Goal: Information Seeking & Learning: Find specific fact

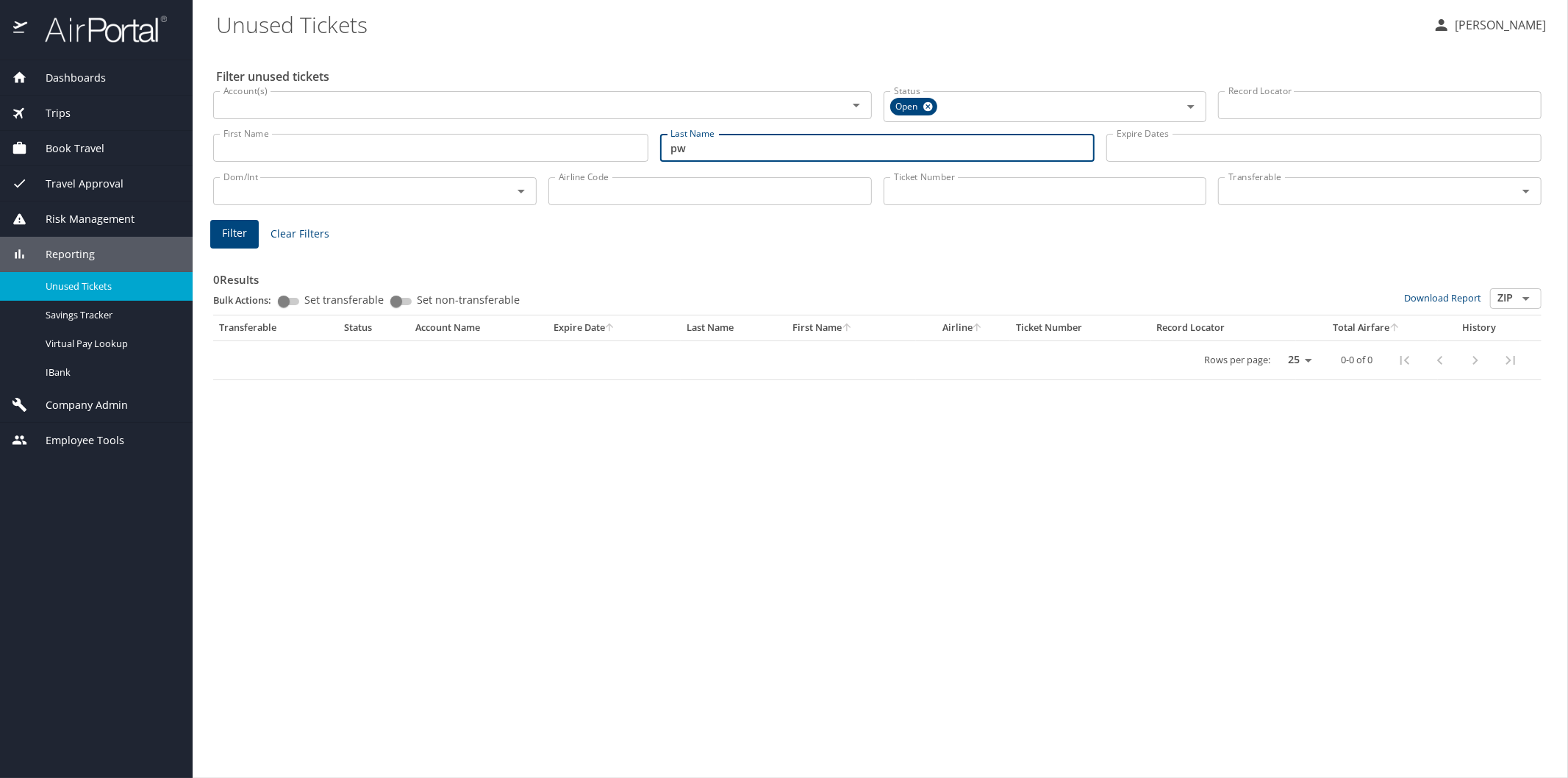
type input "p"
click at [234, 233] on span "Filter" at bounding box center [234, 234] width 25 height 19
drag, startPoint x: 736, startPoint y: 155, endPoint x: 657, endPoint y: 142, distance: 80.1
click at [658, 142] on div "Last Name [PERSON_NAME] Last Name" at bounding box center [878, 148] width 447 height 52
click at [220, 229] on button "Filter" at bounding box center [234, 234] width 49 height 28
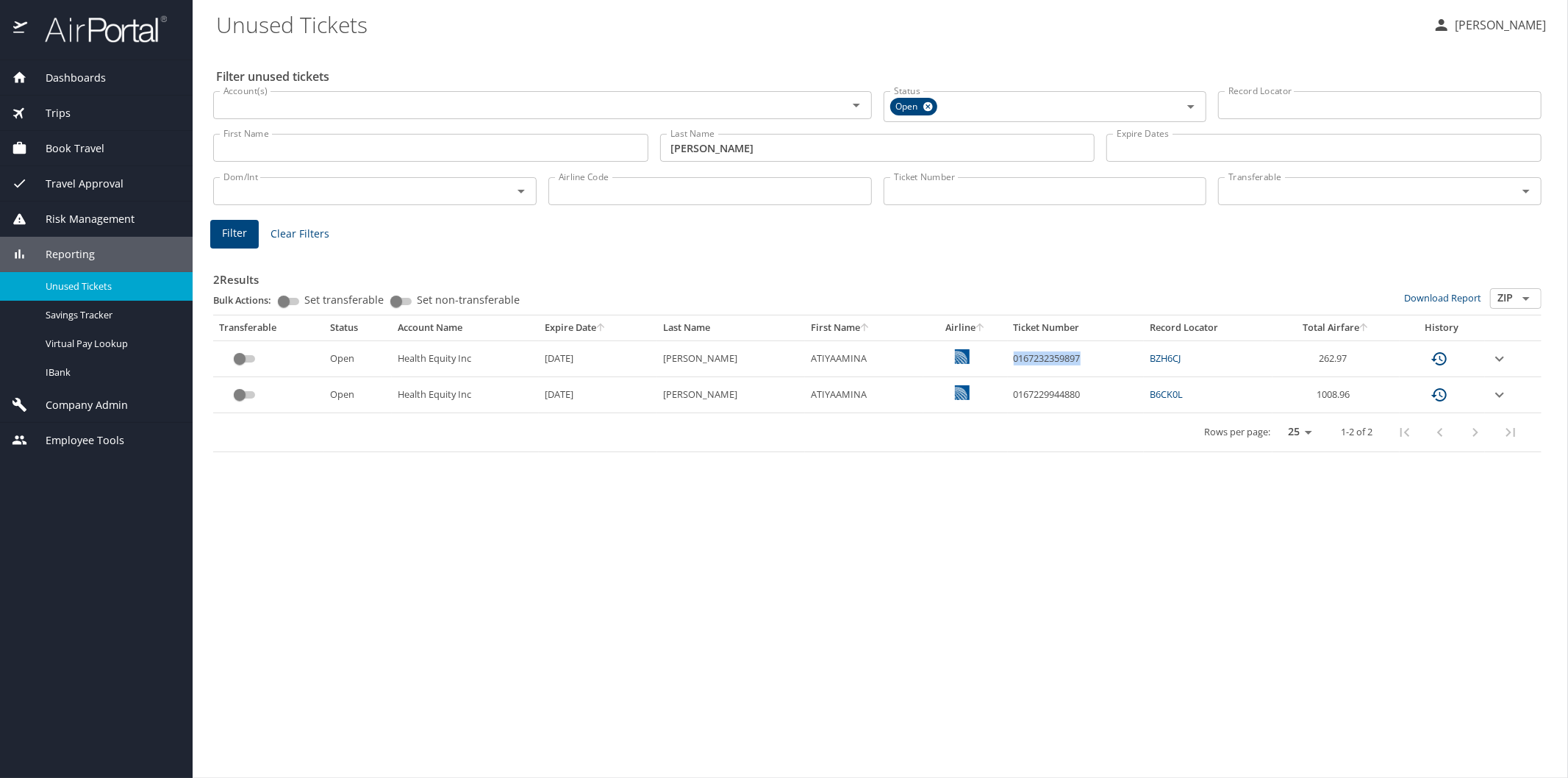
drag, startPoint x: 996, startPoint y: 360, endPoint x: 1070, endPoint y: 355, distance: 74.2
click at [1070, 355] on td "0167232359897" at bounding box center [1075, 358] width 136 height 36
copy td "0167232359897"
drag, startPoint x: 735, startPoint y: 148, endPoint x: 655, endPoint y: 141, distance: 80.3
click at [655, 141] on div "Last Name [PERSON_NAME] Last Name" at bounding box center [878, 148] width 447 height 52
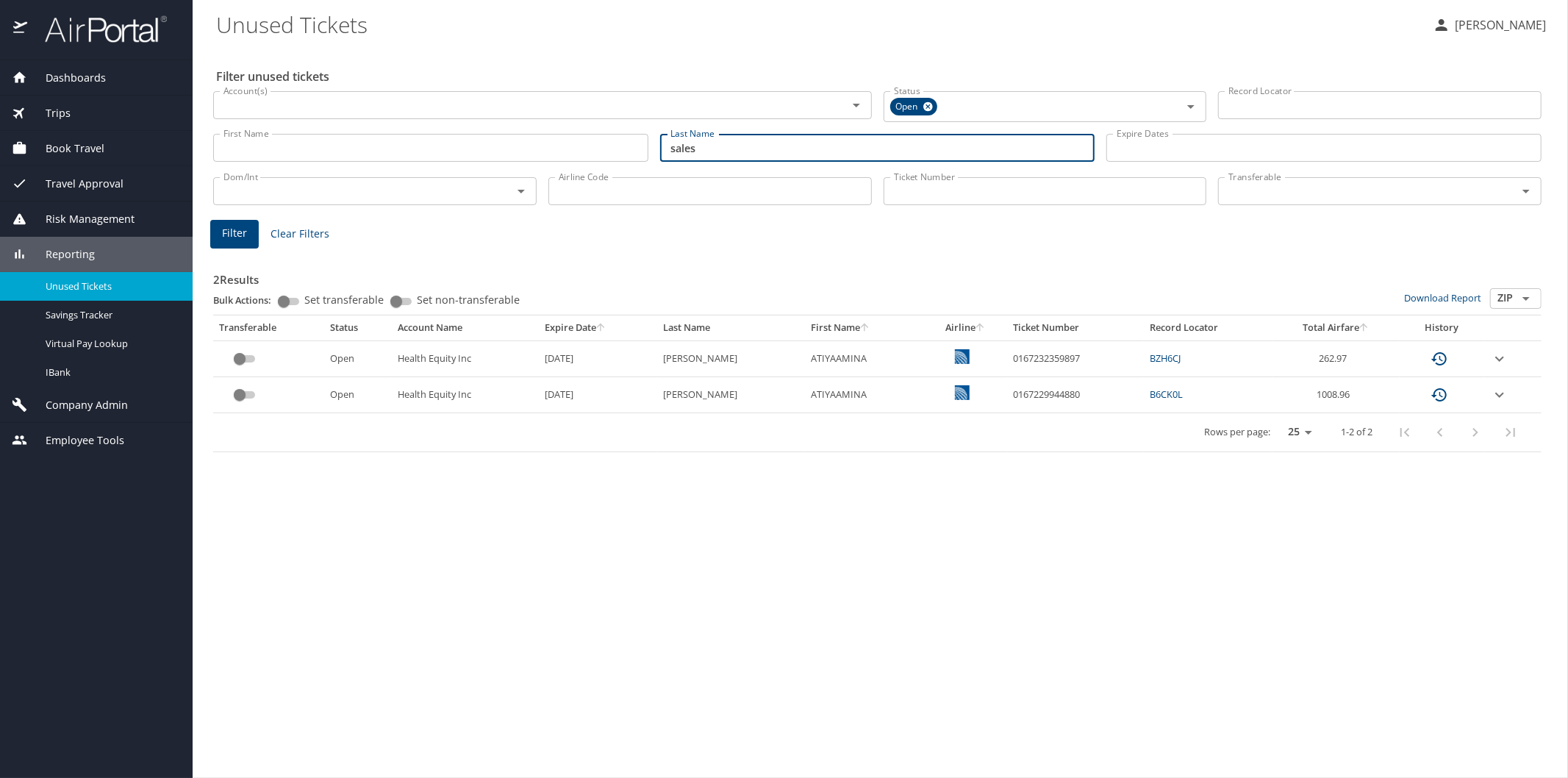
type input "sales"
click at [233, 237] on span "Filter" at bounding box center [234, 234] width 25 height 19
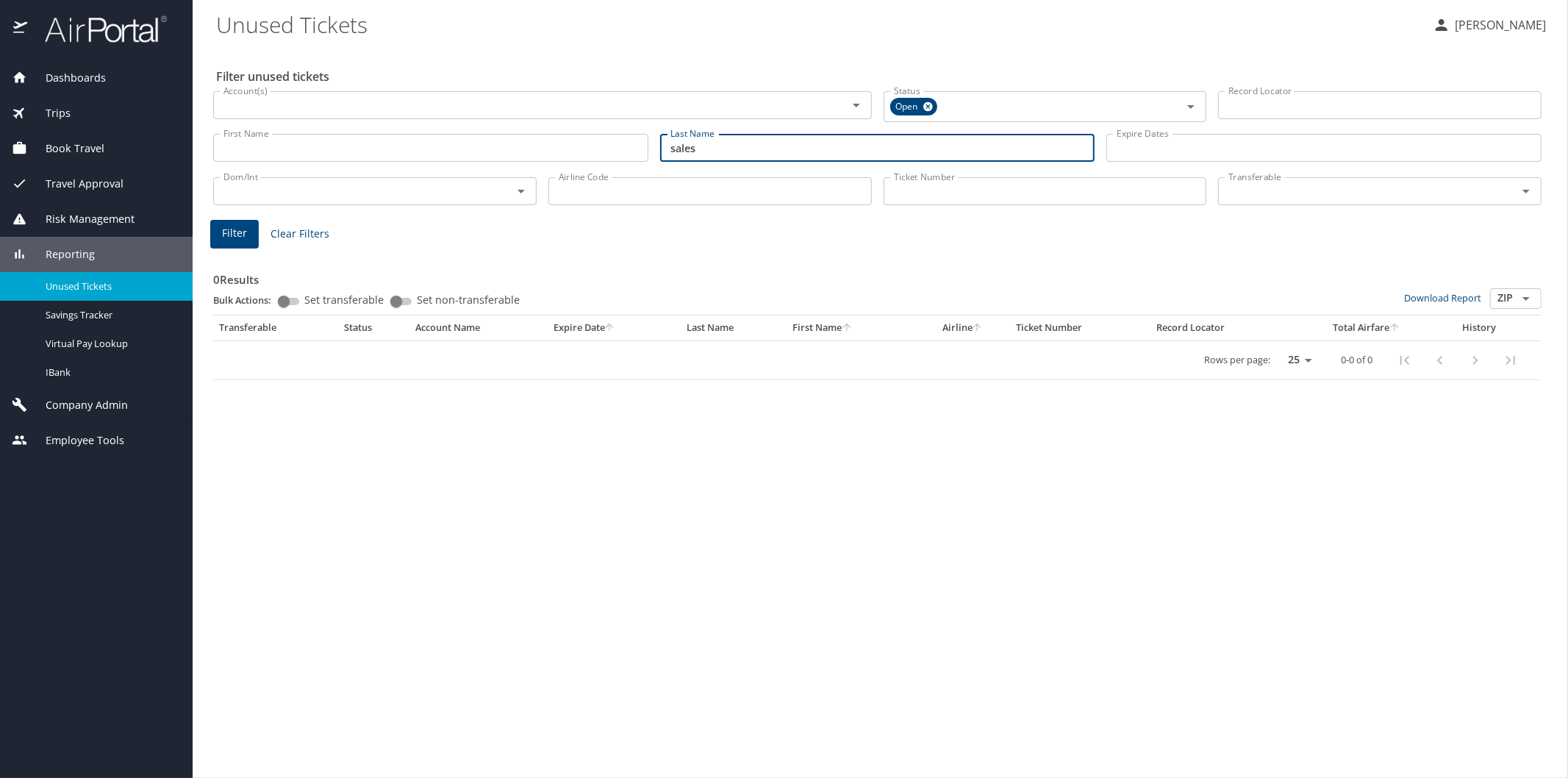
drag, startPoint x: 719, startPoint y: 154, endPoint x: 658, endPoint y: 149, distance: 61.2
click at [660, 149] on input "sales" at bounding box center [878, 148] width 435 height 28
click at [588, 202] on input "Airline Code" at bounding box center [709, 191] width 323 height 28
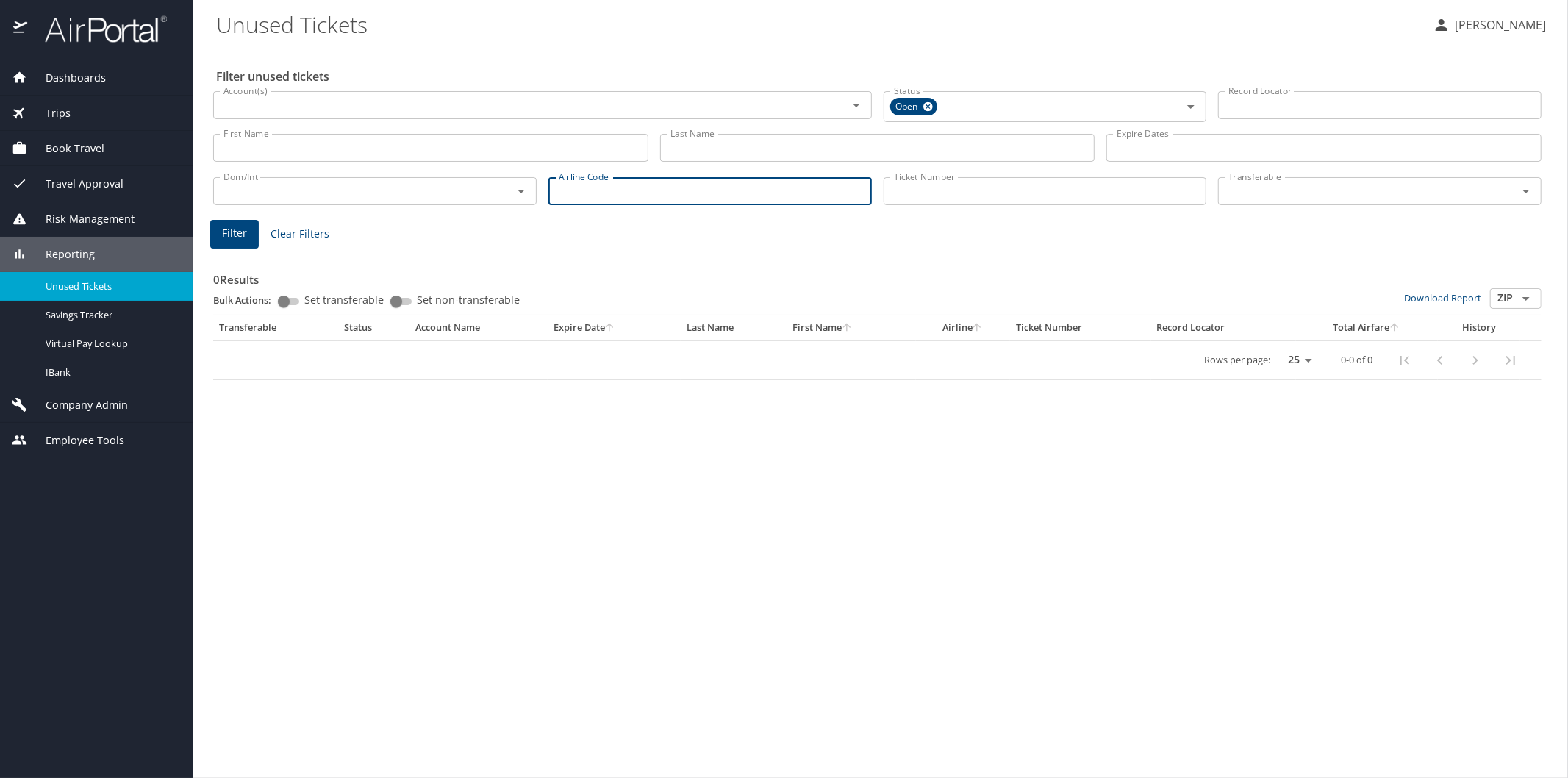
type input "dl"
click at [211, 223] on button "Filter" at bounding box center [234, 234] width 49 height 28
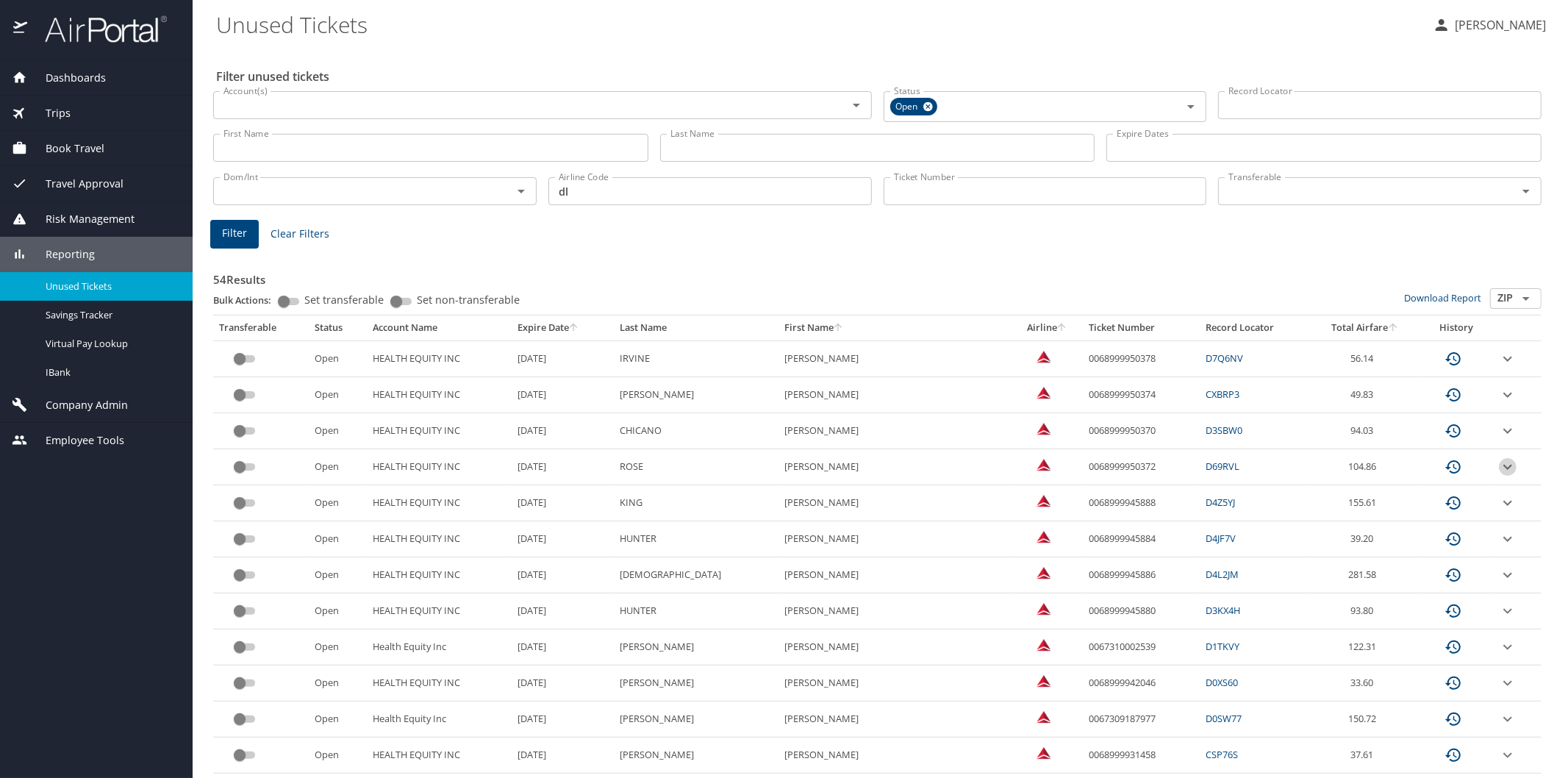
click at [1498, 367] on icon "expand row" at bounding box center [1507, 359] width 18 height 18
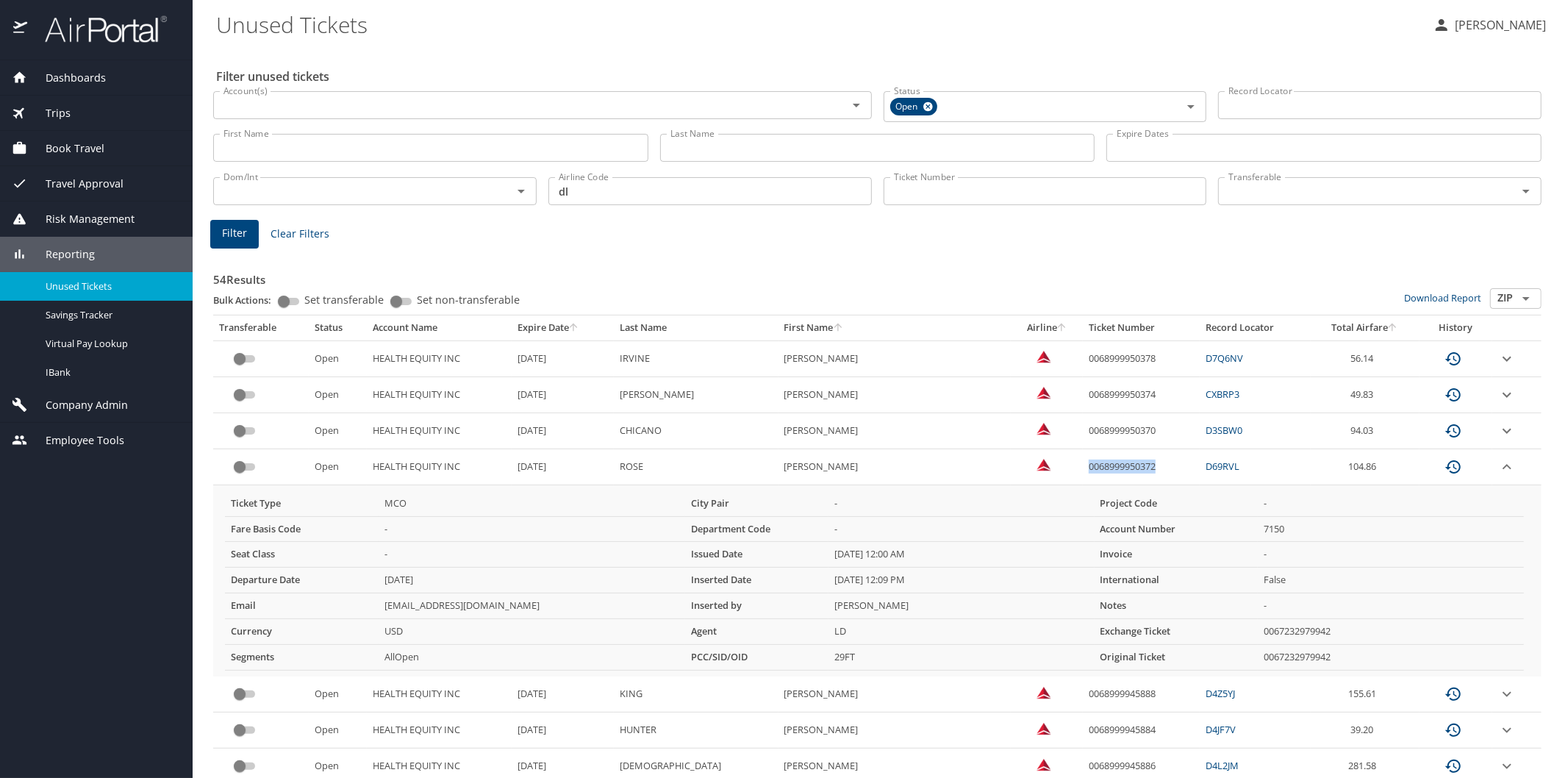
drag, startPoint x: 1036, startPoint y: 464, endPoint x: 1106, endPoint y: 467, distance: 70.1
click at [1106, 467] on td "0068999950372" at bounding box center [1141, 467] width 117 height 36
copy td "0068999950372"
drag, startPoint x: 577, startPoint y: 191, endPoint x: 533, endPoint y: 183, distance: 44.7
click at [533, 183] on div "Dom/Int Dom/Int Airline Code dl Airline Code Ticket Number Ticket Number Transf…" at bounding box center [877, 190] width 1340 height 49
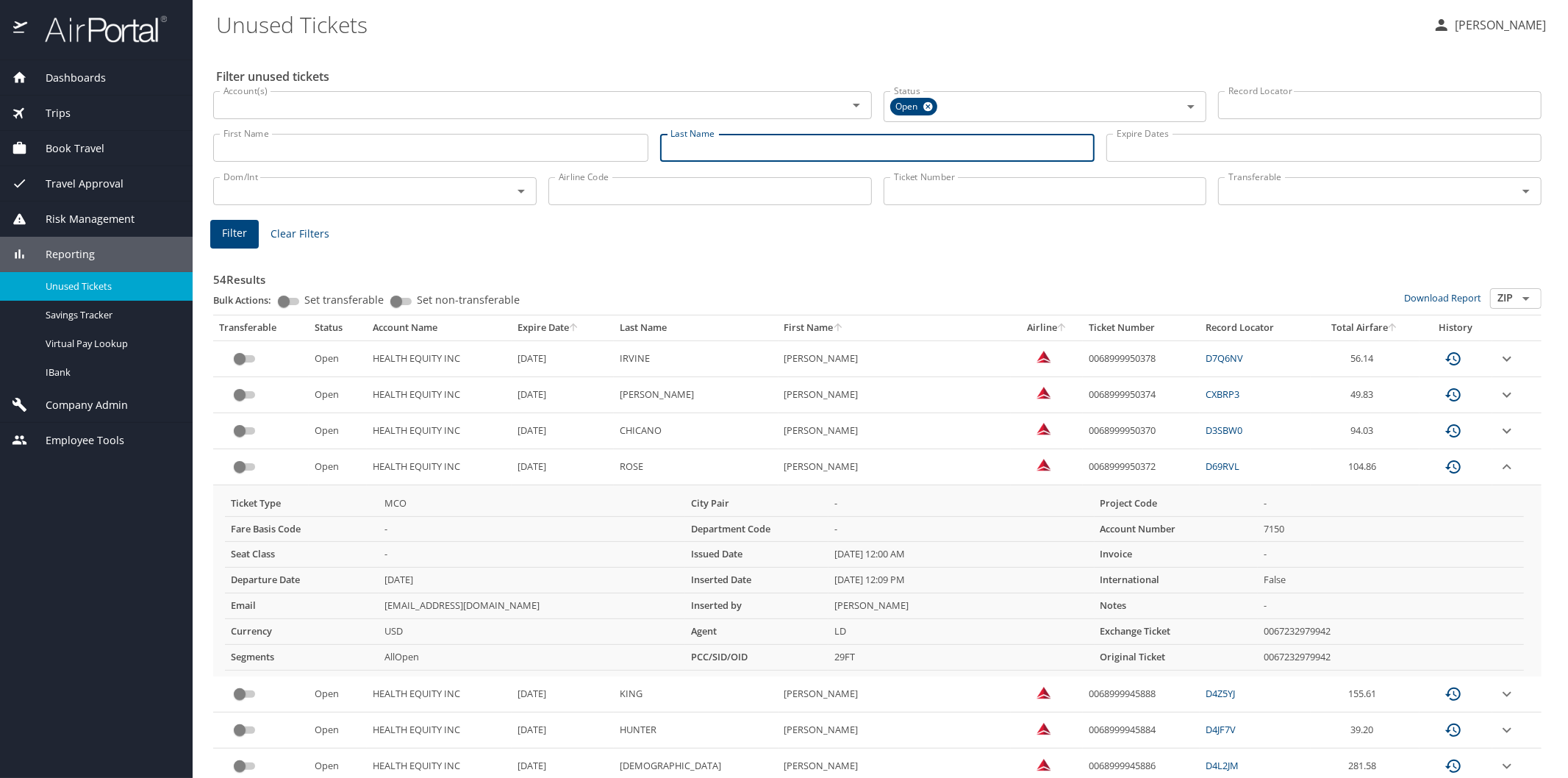
click at [665, 148] on input "Last Name" at bounding box center [878, 148] width 435 height 28
type input "[PERSON_NAME]"
click at [222, 244] on button "Filter" at bounding box center [234, 234] width 49 height 28
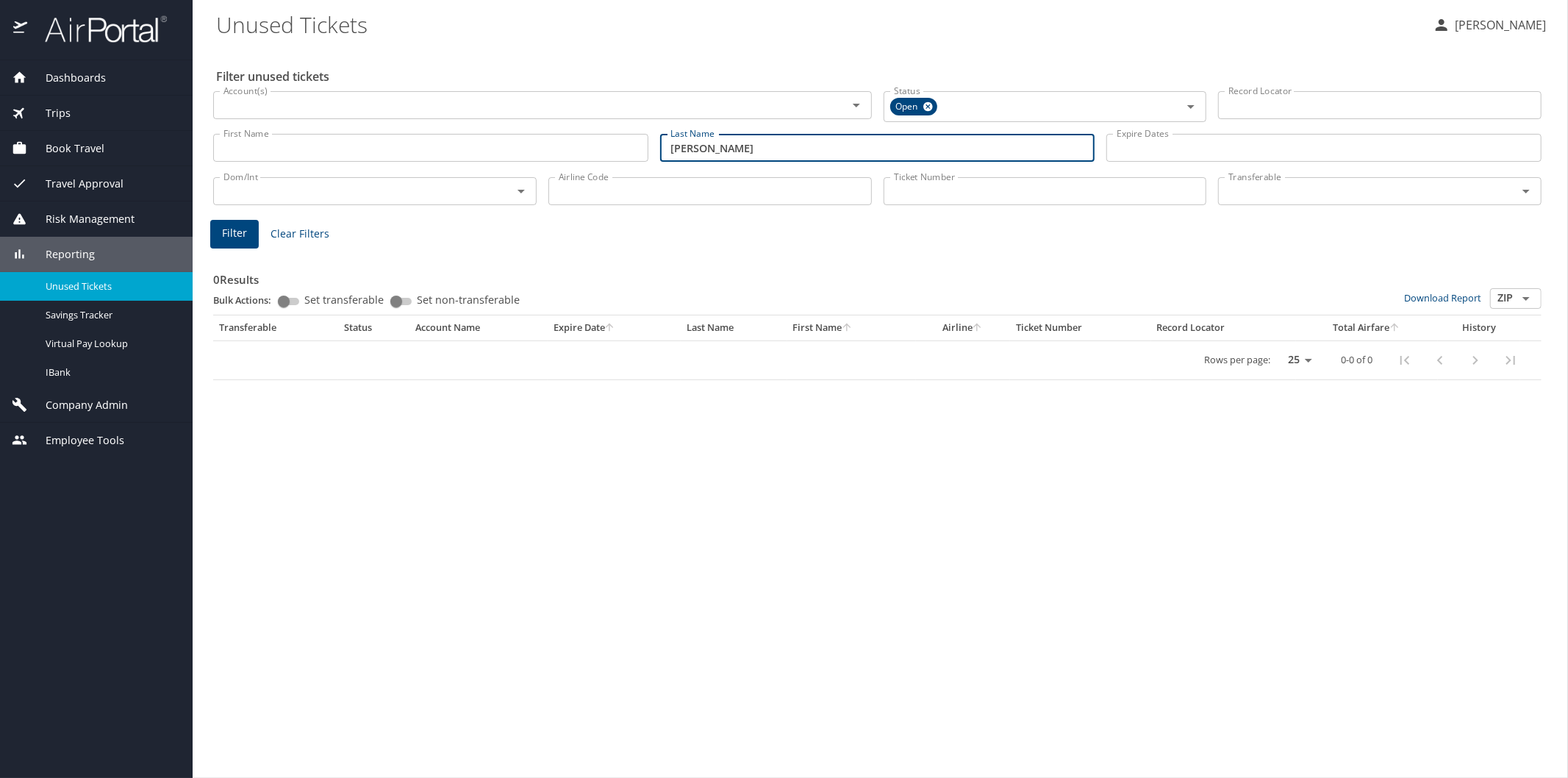
drag, startPoint x: 719, startPoint y: 155, endPoint x: 644, endPoint y: 164, distance: 75.5
click at [644, 164] on div "First Name First Name Last Name [PERSON_NAME] Last Name Expire Dates Expire Dat…" at bounding box center [877, 148] width 1340 height 52
click at [623, 183] on input "Airline Code" at bounding box center [709, 191] width 323 height 28
click at [226, 230] on span "Filter" at bounding box center [234, 234] width 25 height 19
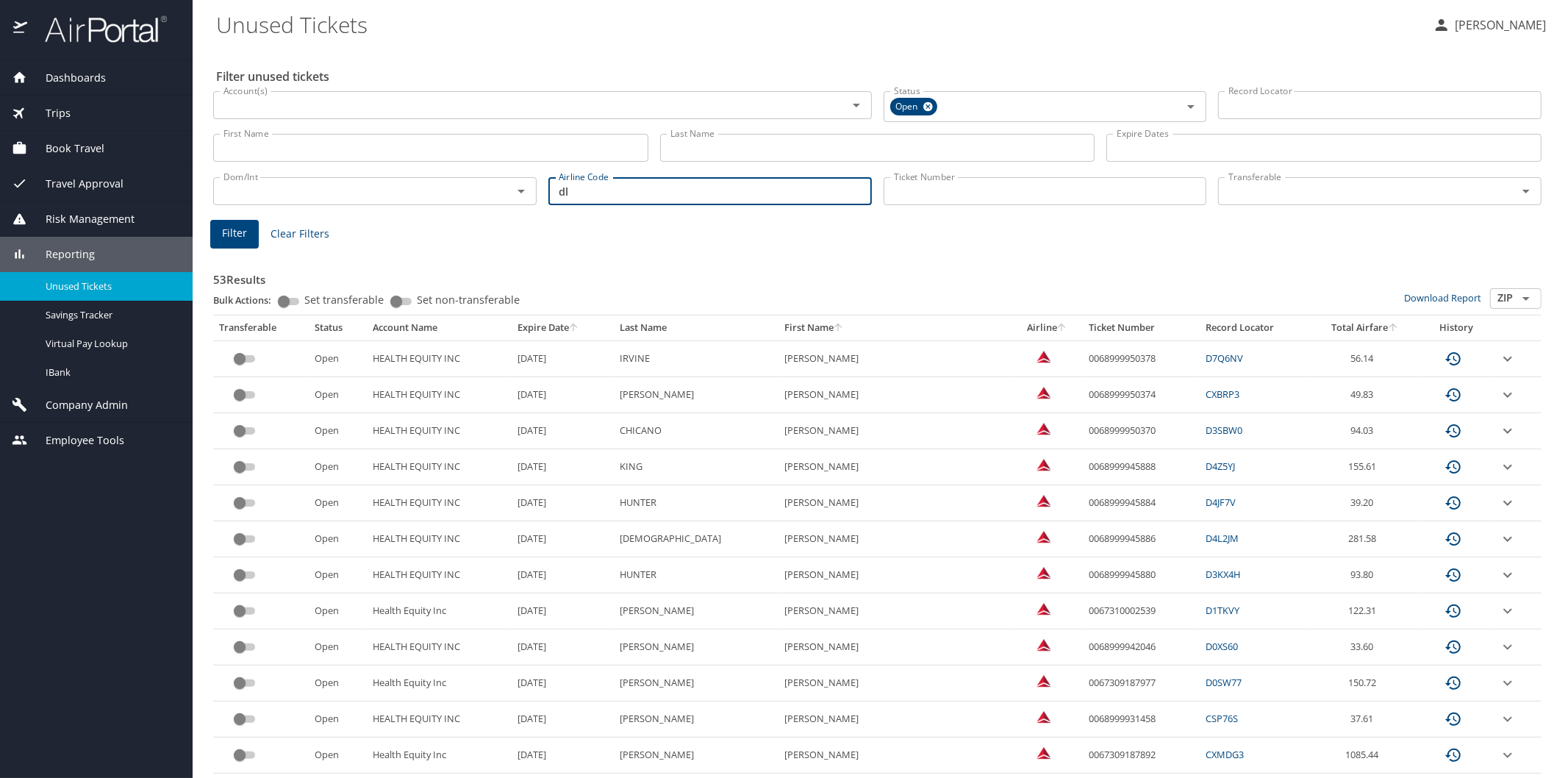
drag, startPoint x: 581, startPoint y: 195, endPoint x: 538, endPoint y: 189, distance: 43.4
click at [538, 189] on div "Dom/Int Dom/Int Airline Code dl Airline Code Ticket Number Ticket Number Transf…" at bounding box center [877, 190] width 1340 height 49
type input "aa"
click at [245, 231] on span "Filter" at bounding box center [234, 234] width 25 height 19
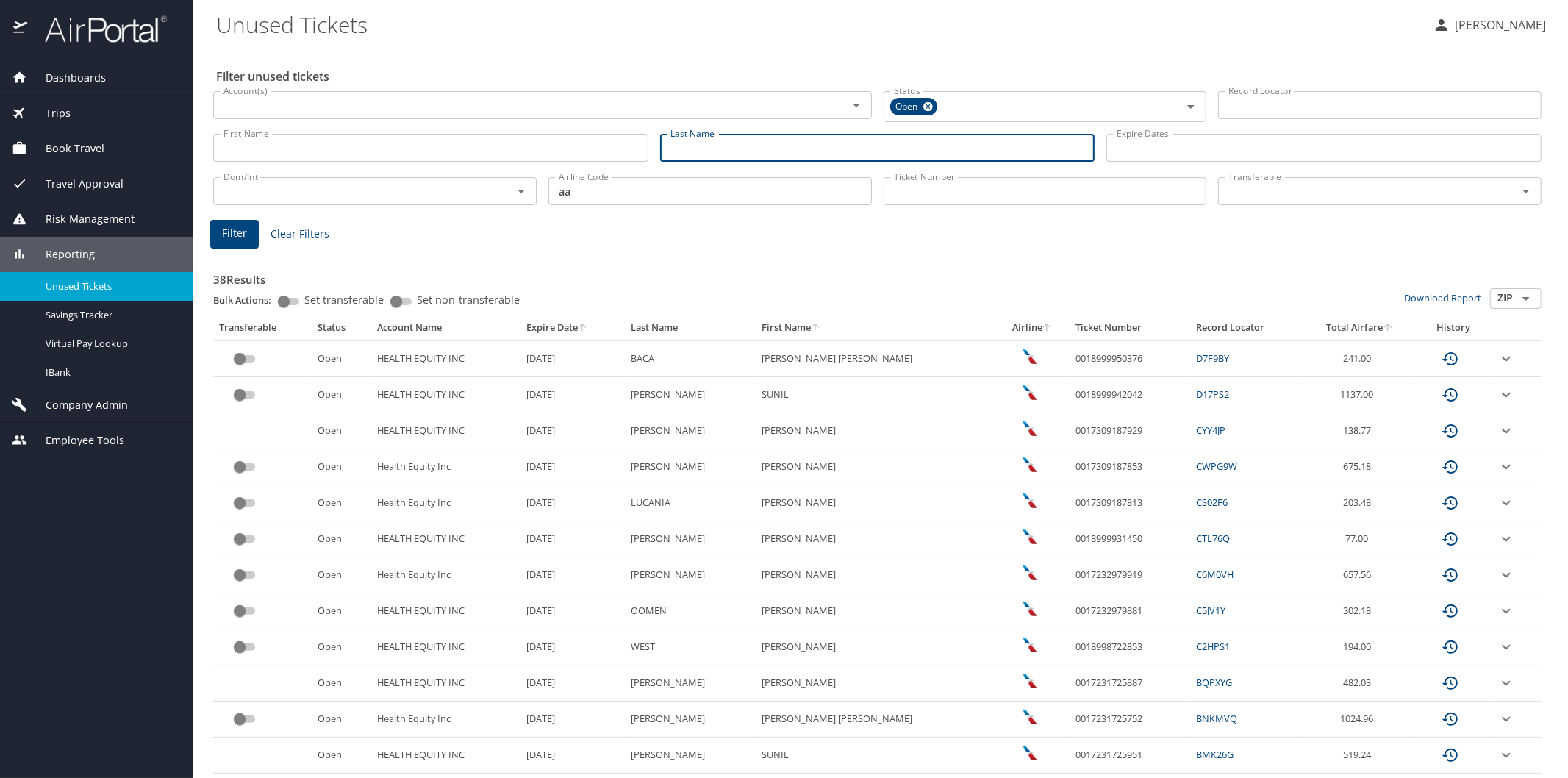
click at [678, 150] on input "Last Name" at bounding box center [878, 148] width 435 height 28
drag, startPoint x: 593, startPoint y: 174, endPoint x: 571, endPoint y: 183, distance: 23.8
click at [574, 182] on div "Airline Code aa Airline Code" at bounding box center [710, 190] width 335 height 49
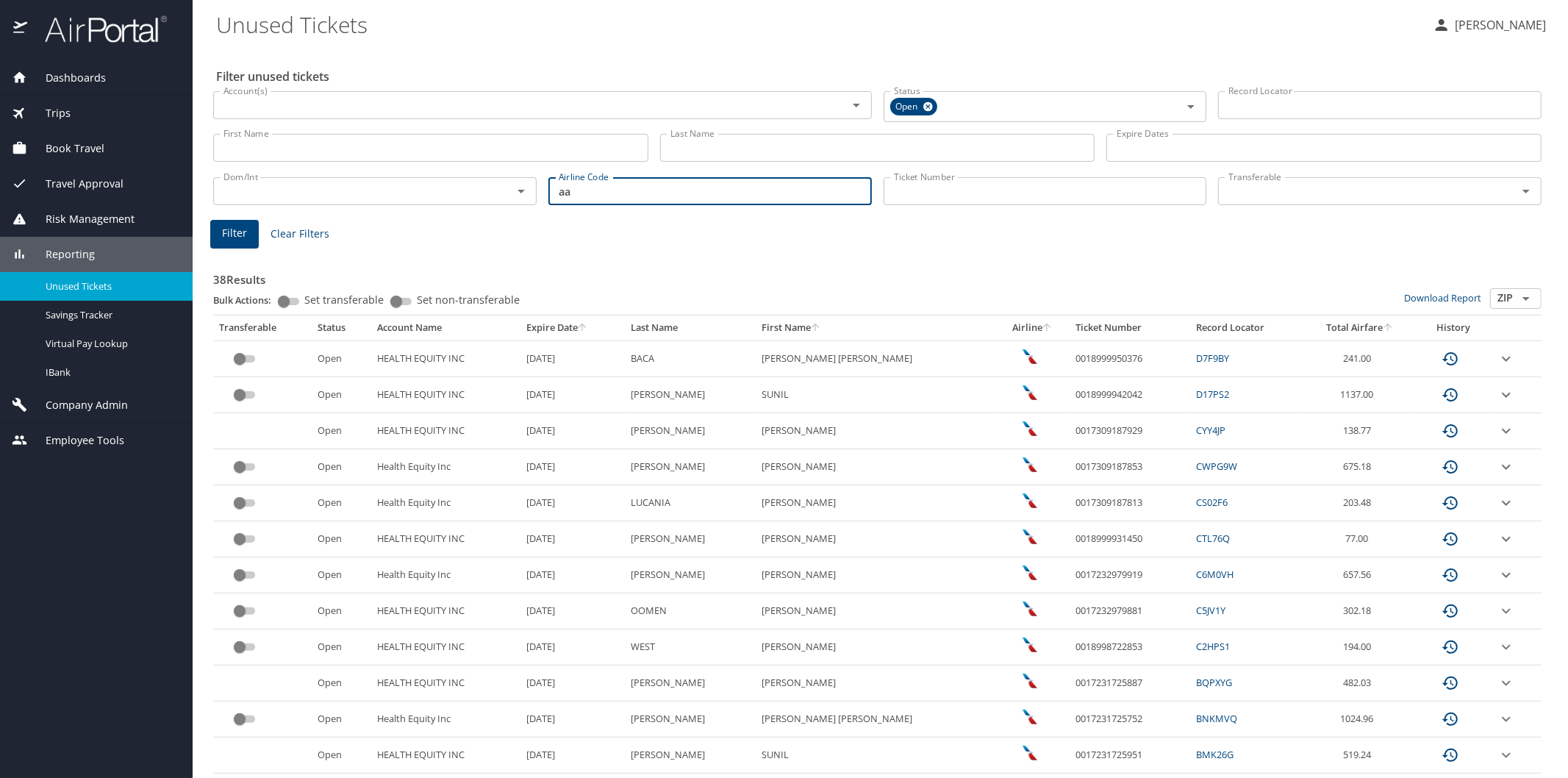
drag, startPoint x: 571, startPoint y: 189, endPoint x: 530, endPoint y: 182, distance: 41.6
click at [549, 187] on input "aa" at bounding box center [709, 191] width 323 height 28
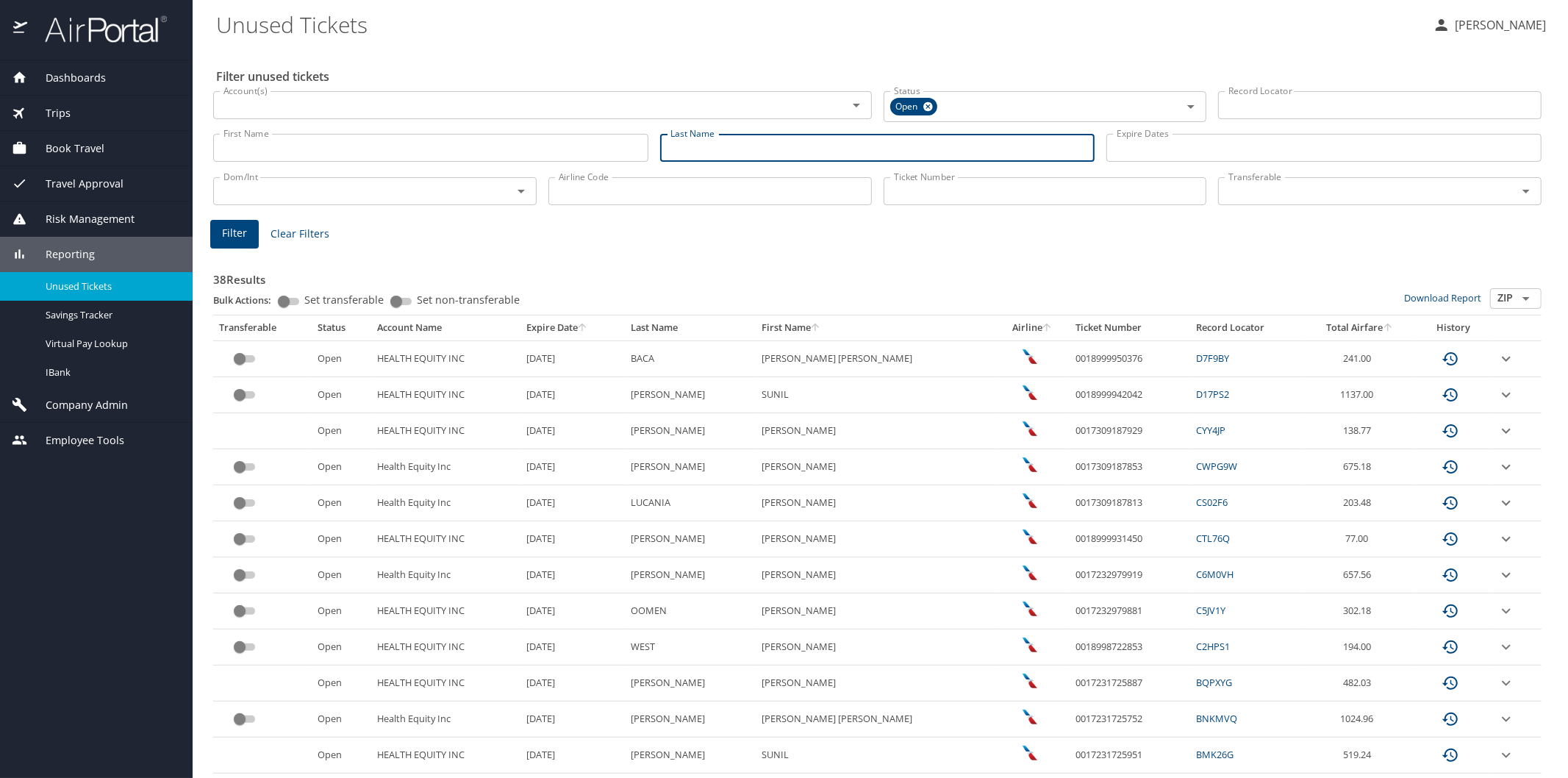
click at [665, 154] on input "Last Name" at bounding box center [878, 148] width 435 height 28
click at [233, 232] on span "Filter" at bounding box center [234, 234] width 25 height 19
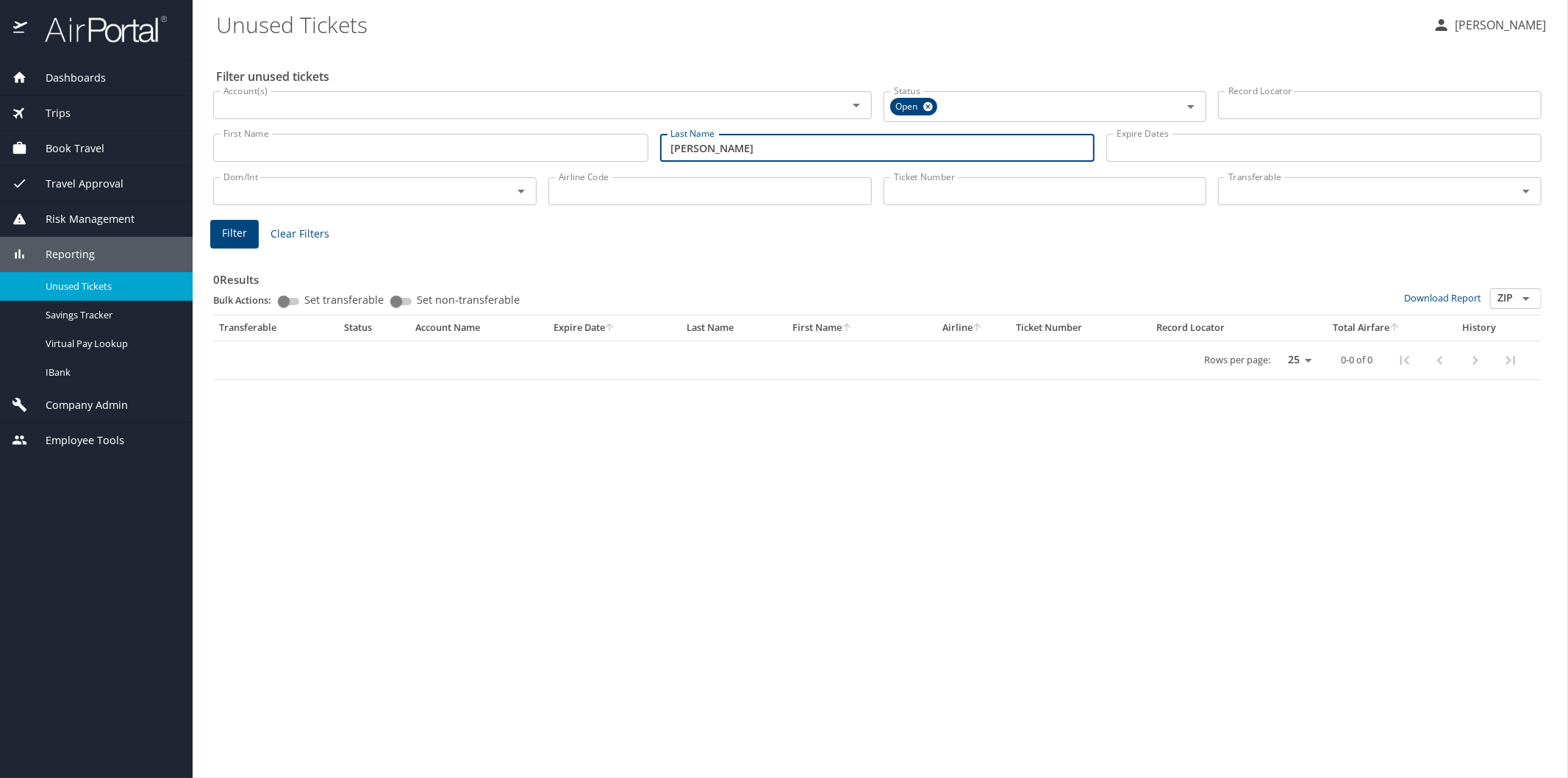
drag, startPoint x: 694, startPoint y: 148, endPoint x: 661, endPoint y: 148, distance: 33.0
click at [661, 148] on input "[PERSON_NAME]" at bounding box center [878, 148] width 435 height 28
type input "[PERSON_NAME]"
click at [222, 229] on span "Filter" at bounding box center [234, 234] width 25 height 19
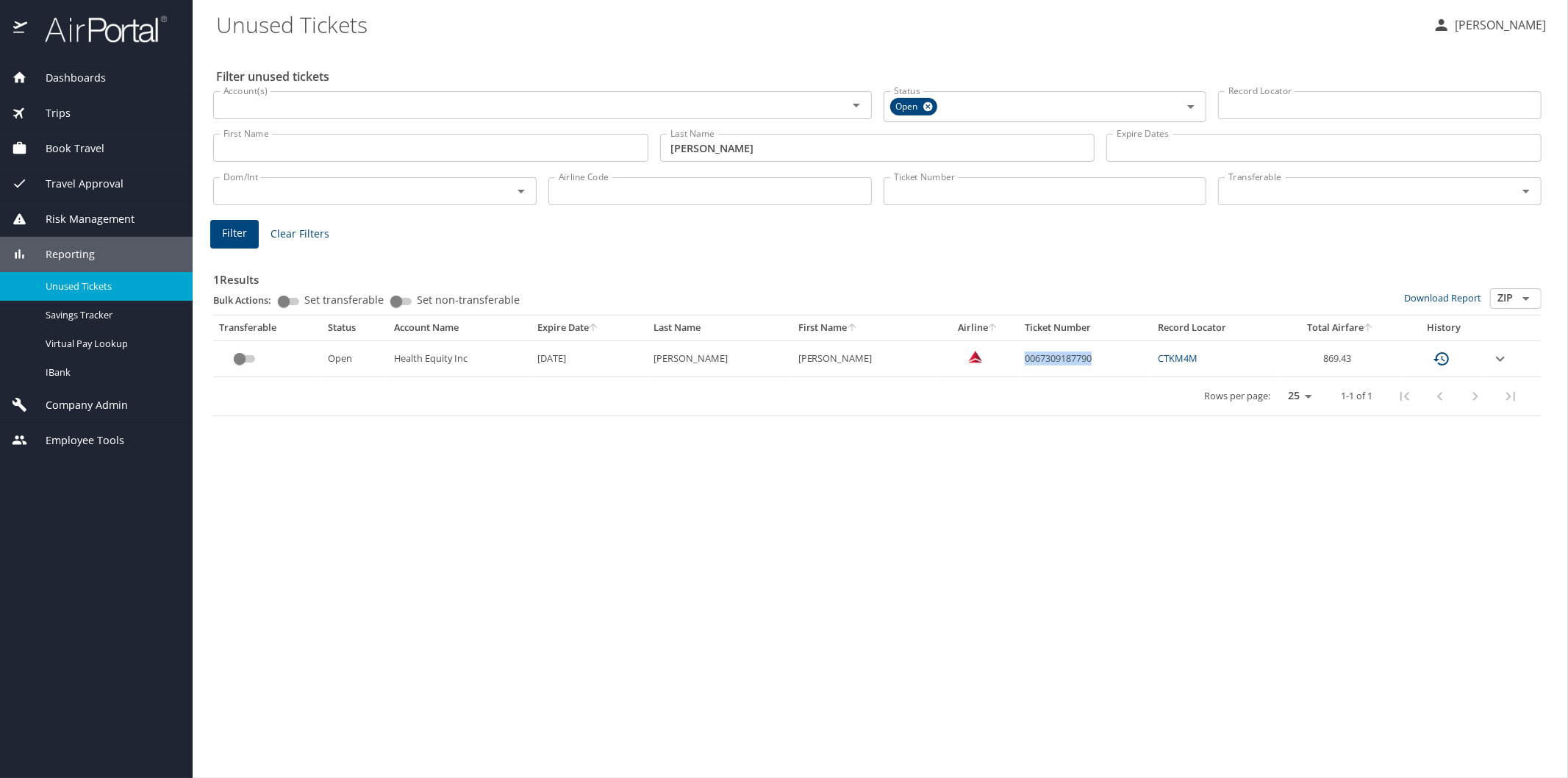
drag, startPoint x: 990, startPoint y: 361, endPoint x: 1061, endPoint y: 364, distance: 71.1
click at [1061, 364] on td "0067309187790" at bounding box center [1085, 358] width 133 height 36
copy td "0067309187790"
